Goal: Information Seeking & Learning: Check status

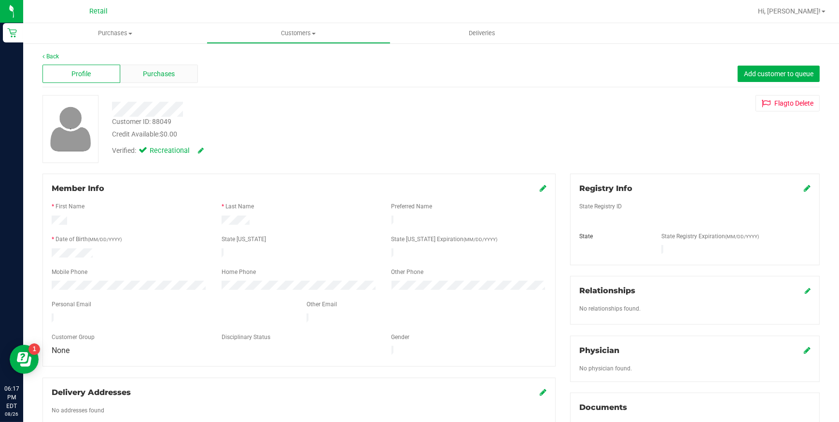
click at [146, 77] on span "Purchases" at bounding box center [159, 74] width 32 height 10
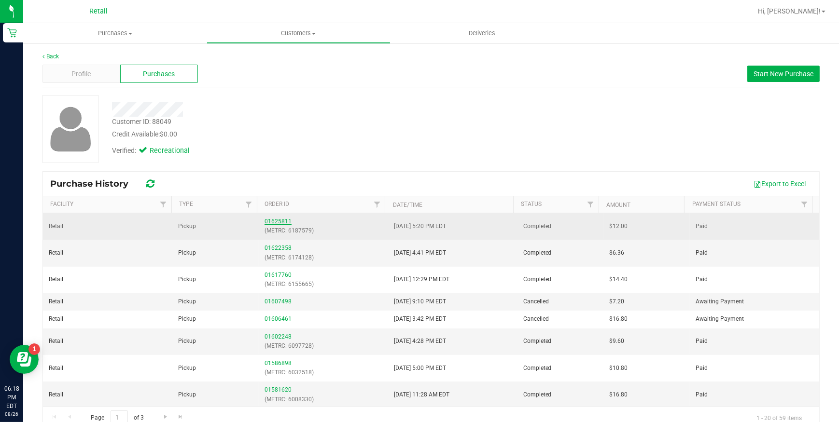
click at [279, 222] on link "01625811" at bounding box center [277, 221] width 27 height 7
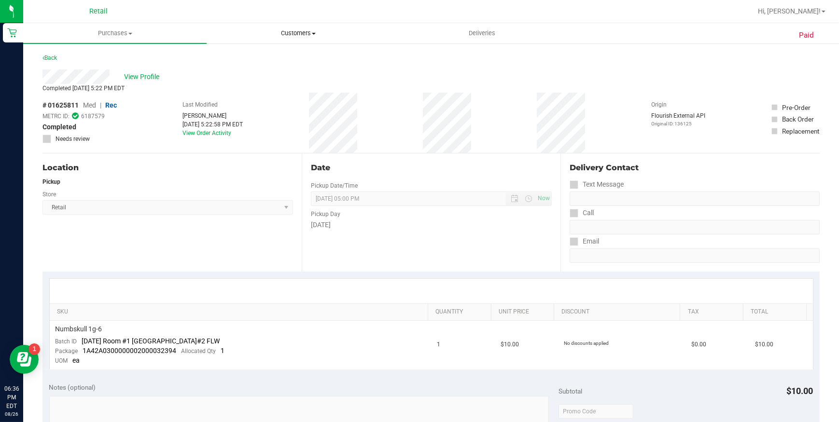
drag, startPoint x: 293, startPoint y: 33, endPoint x: 270, endPoint y: 53, distance: 30.5
click at [293, 33] on span "Customers" at bounding box center [298, 33] width 182 height 9
click at [265, 57] on span "All customers" at bounding box center [241, 58] width 69 height 8
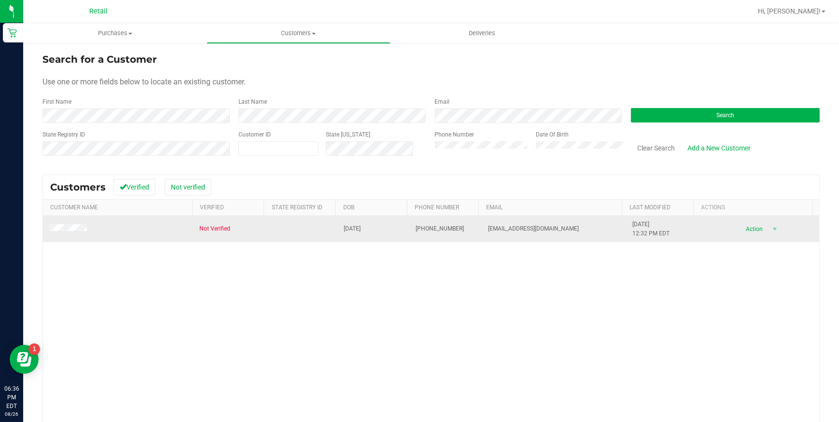
click at [70, 223] on td at bounding box center [118, 229] width 151 height 26
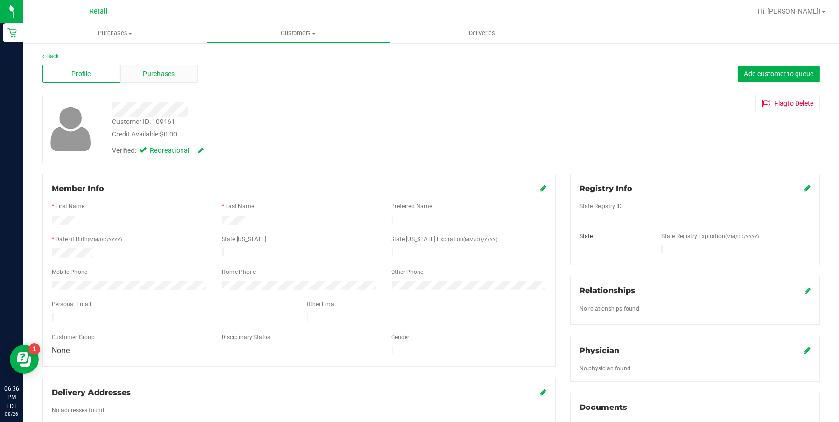
click at [154, 80] on div "Purchases" at bounding box center [159, 74] width 78 height 18
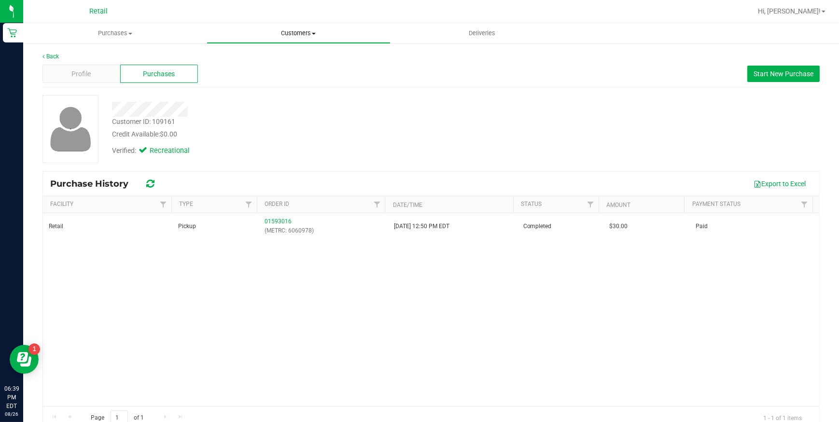
click at [280, 31] on span "Customers" at bounding box center [298, 33] width 182 height 9
click at [267, 55] on span "All customers" at bounding box center [241, 58] width 69 height 8
